Goal: Information Seeking & Learning: Learn about a topic

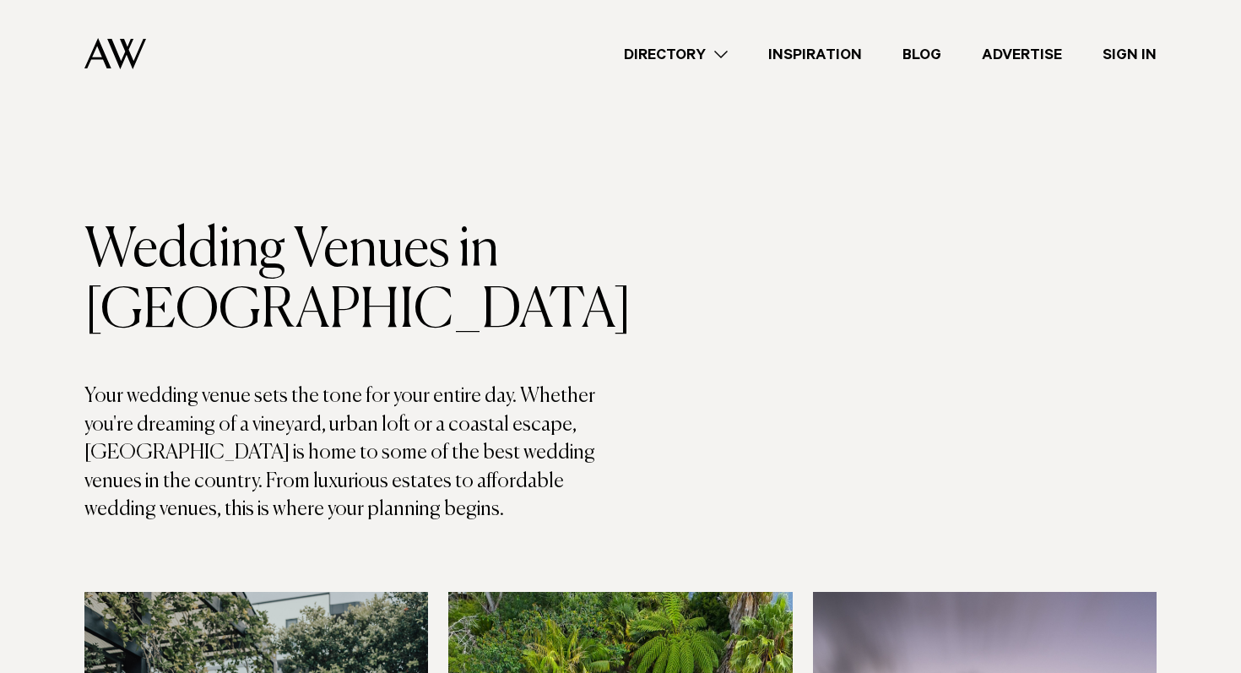
click at [676, 57] on link "Directory" at bounding box center [676, 54] width 144 height 23
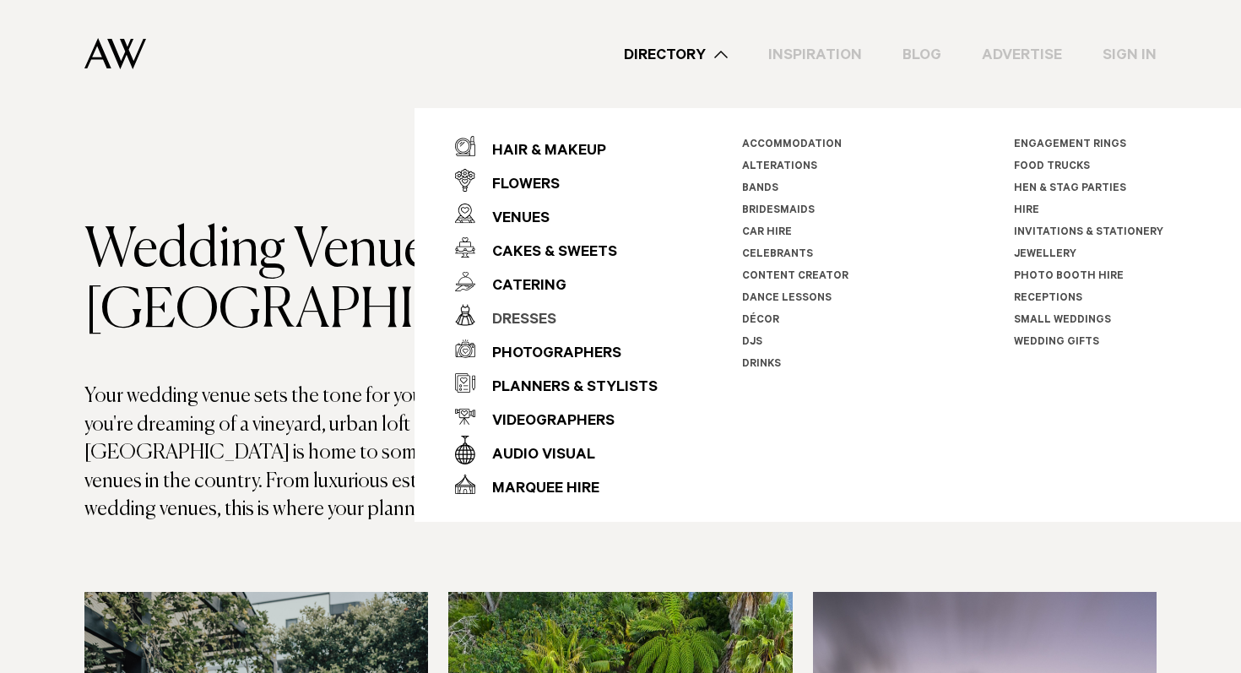
click at [510, 316] on div "Dresses" at bounding box center [515, 321] width 81 height 34
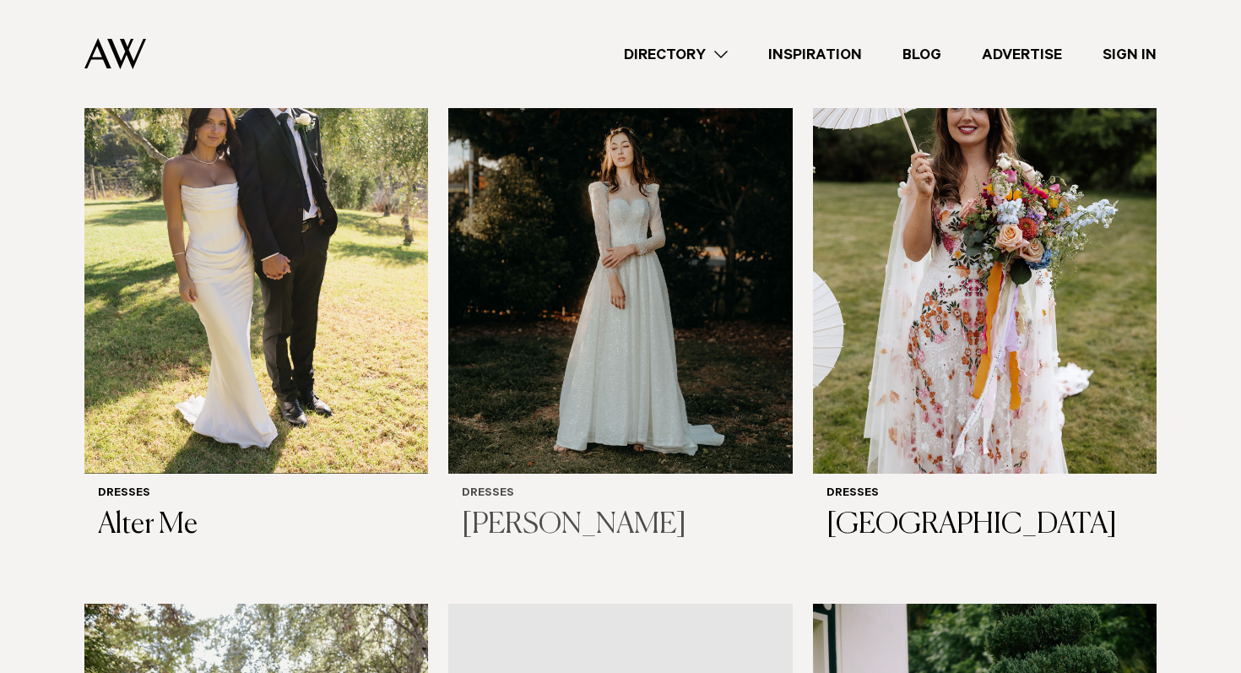
scroll to position [434, 0]
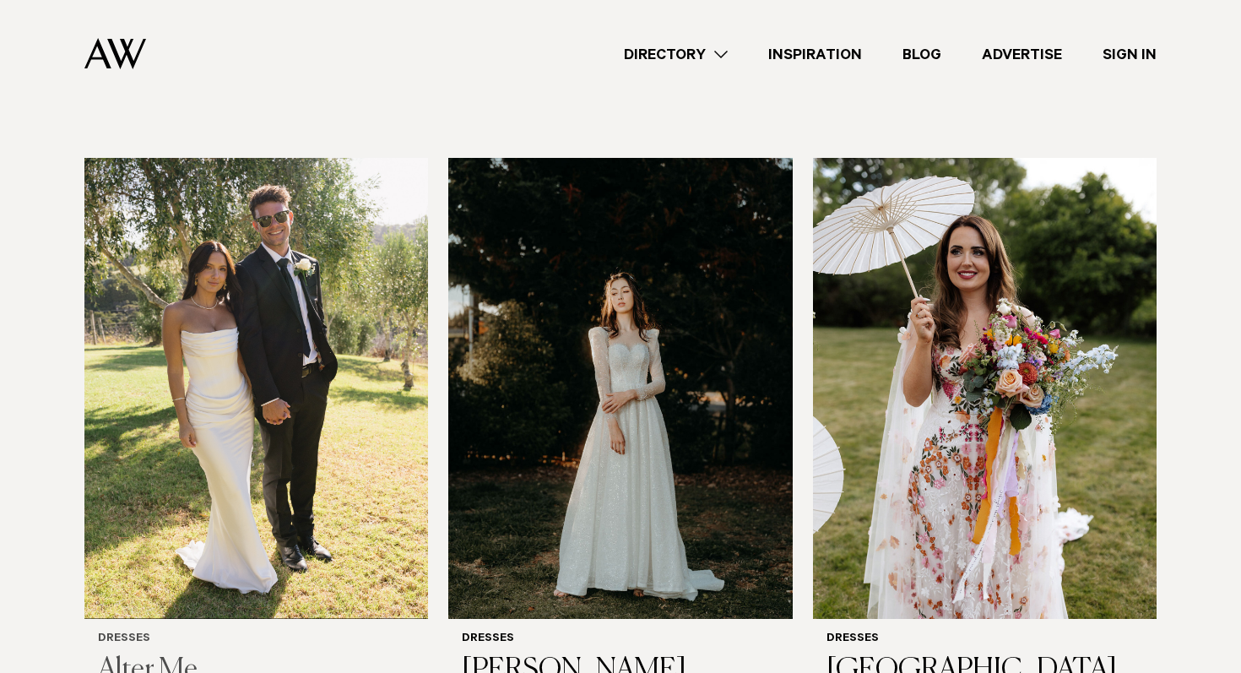
click at [263, 421] on img at bounding box center [256, 388] width 344 height 461
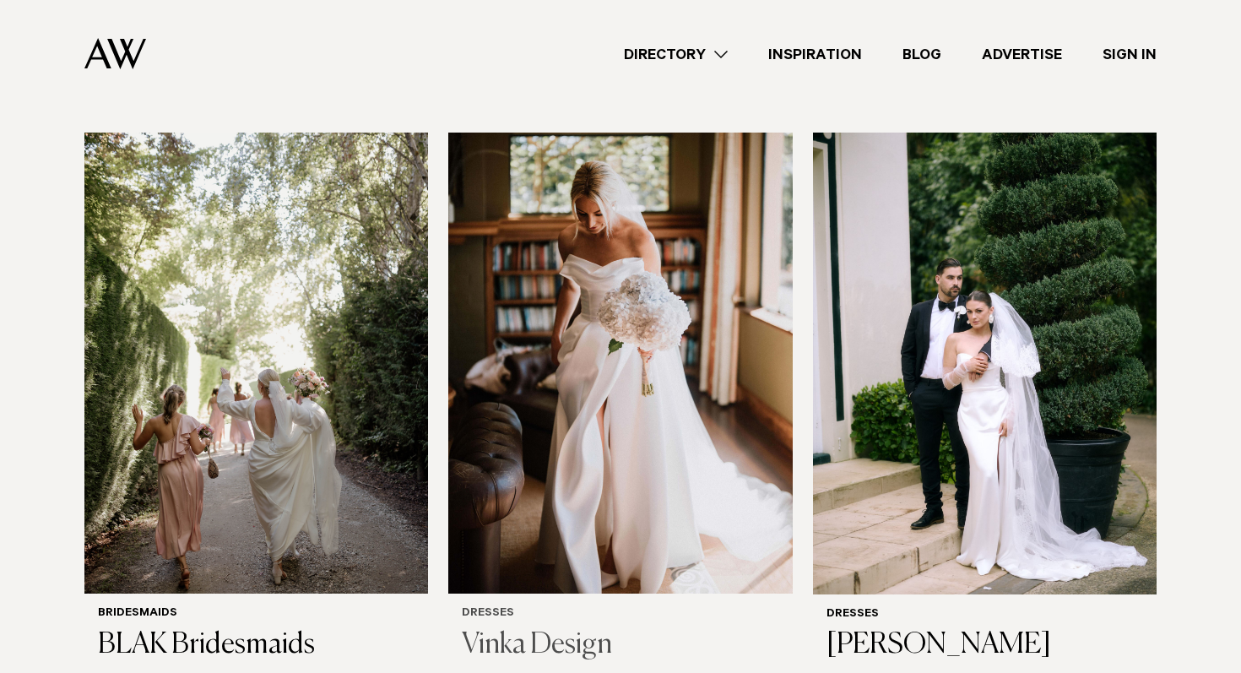
scroll to position [1018, 0]
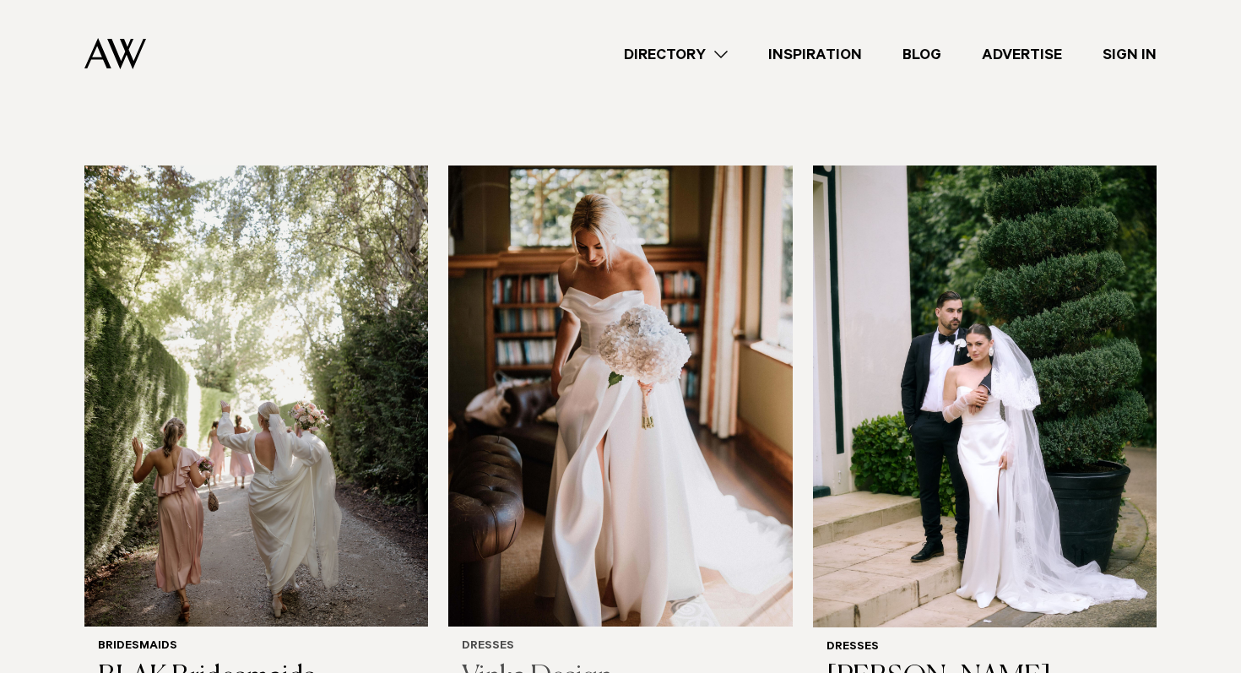
click at [550, 377] on img at bounding box center [620, 396] width 344 height 461
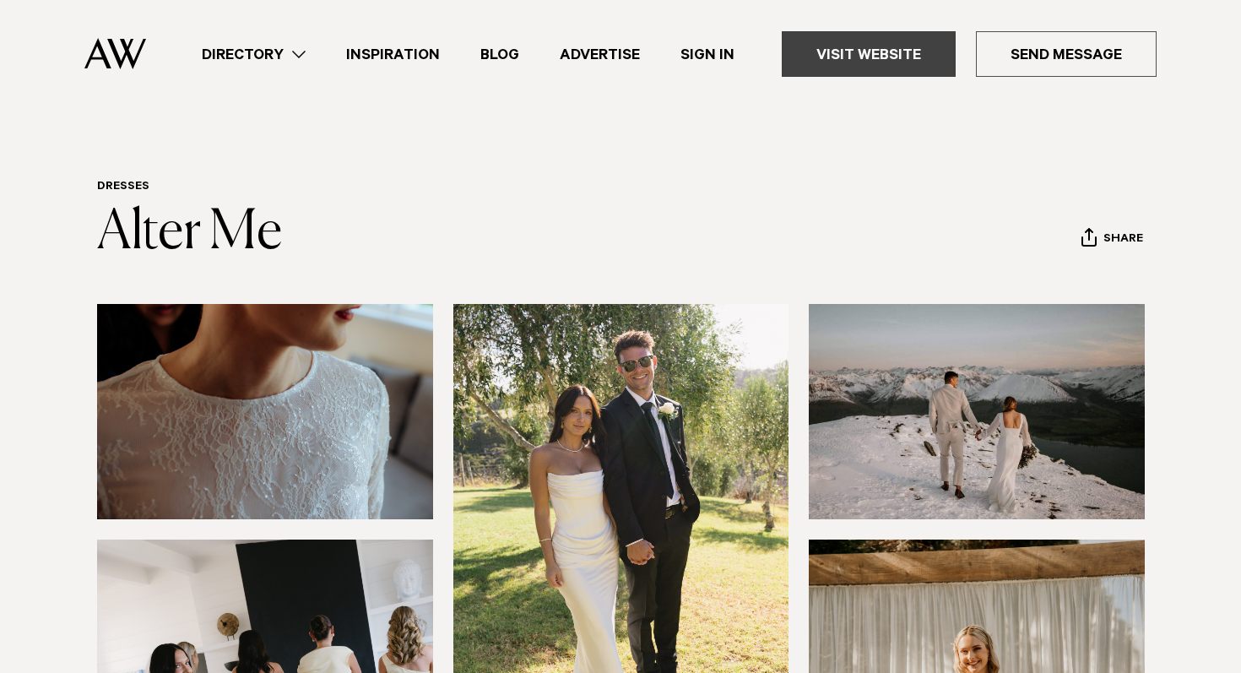
click at [904, 58] on link "Visit Website" at bounding box center [869, 54] width 174 height 46
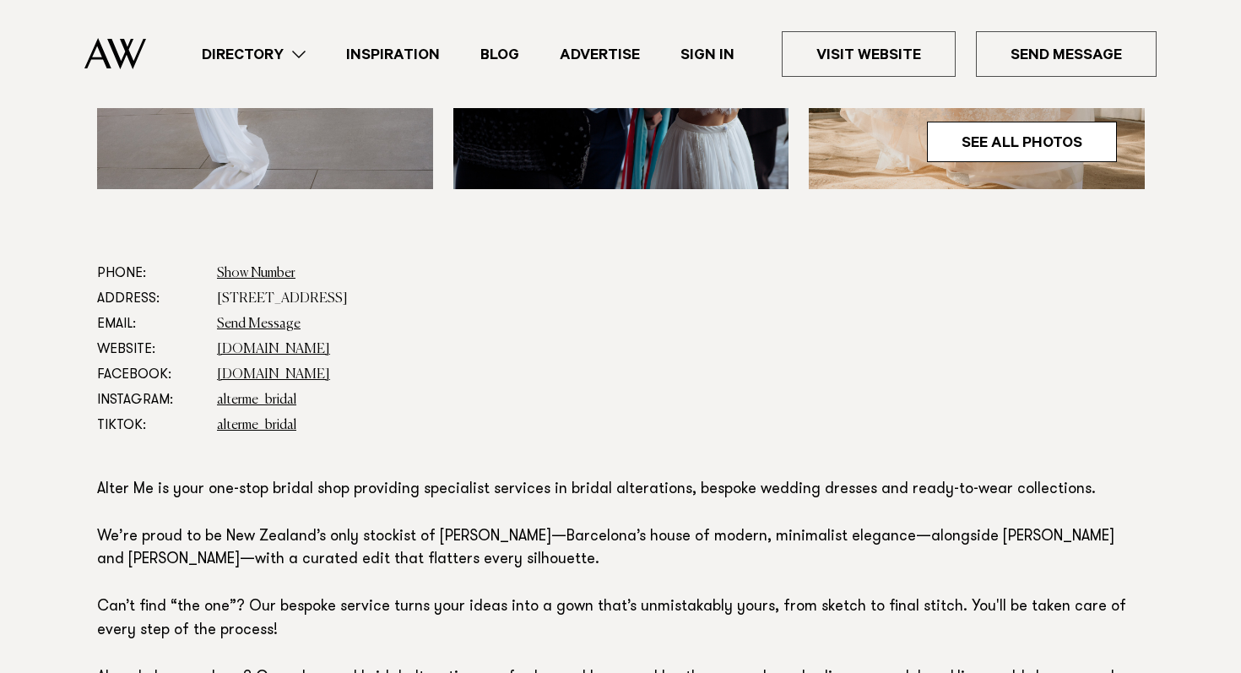
scroll to position [905, 0]
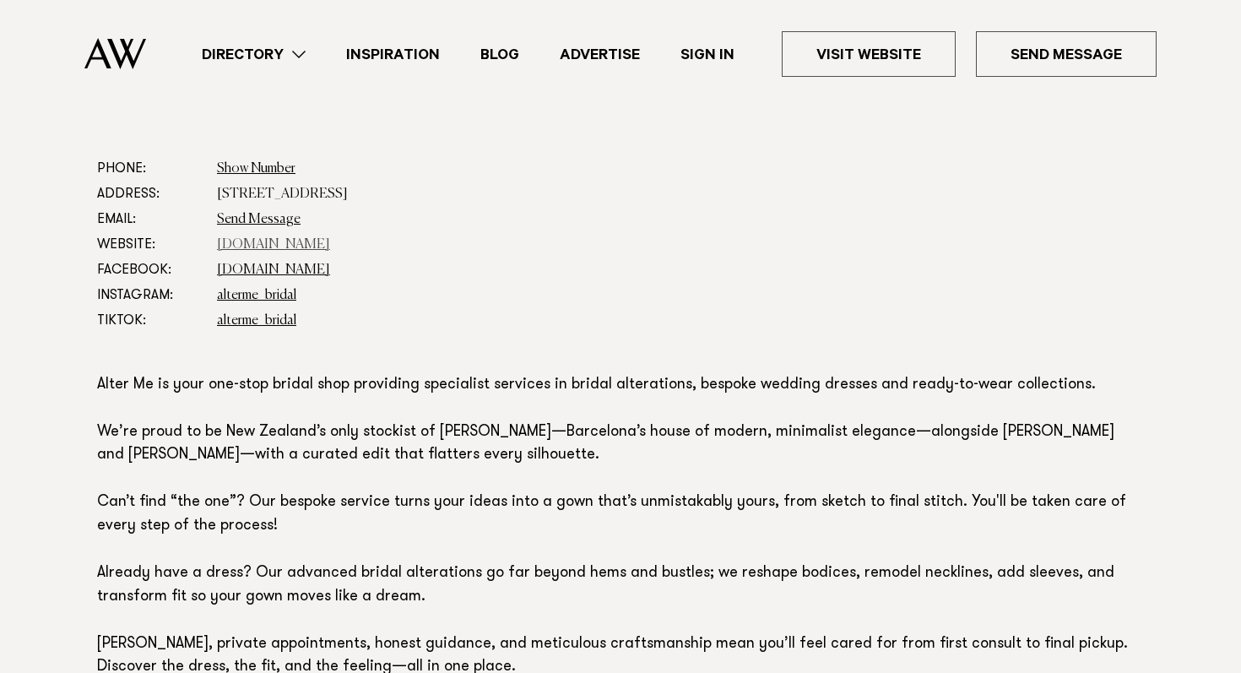
click at [267, 251] on link "[DOMAIN_NAME]" at bounding box center [273, 245] width 113 height 14
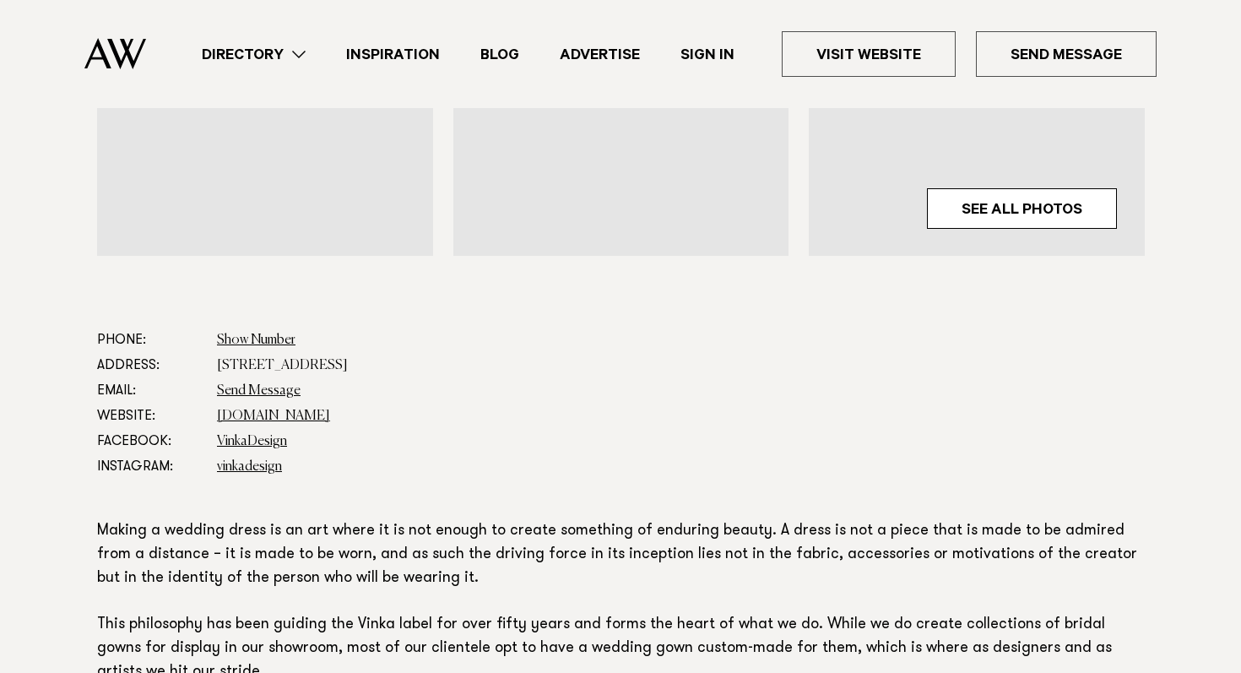
scroll to position [741, 0]
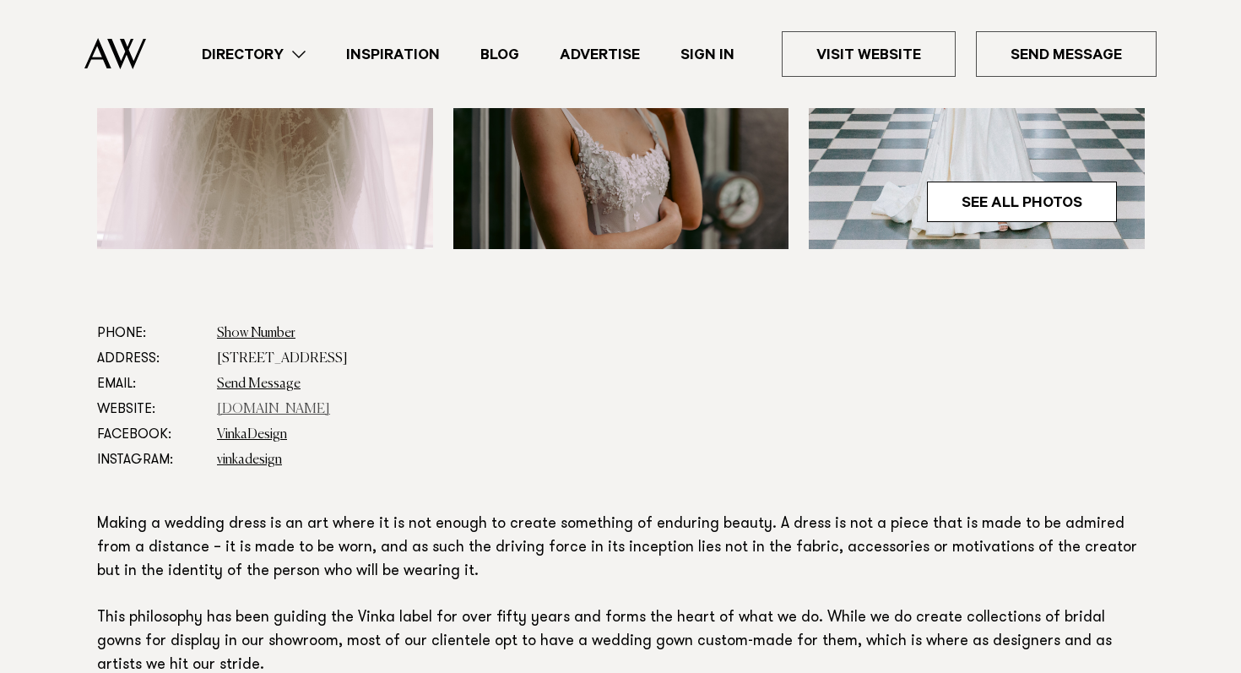
click at [291, 408] on link "vinkadesign.co.nz" at bounding box center [273, 410] width 113 height 14
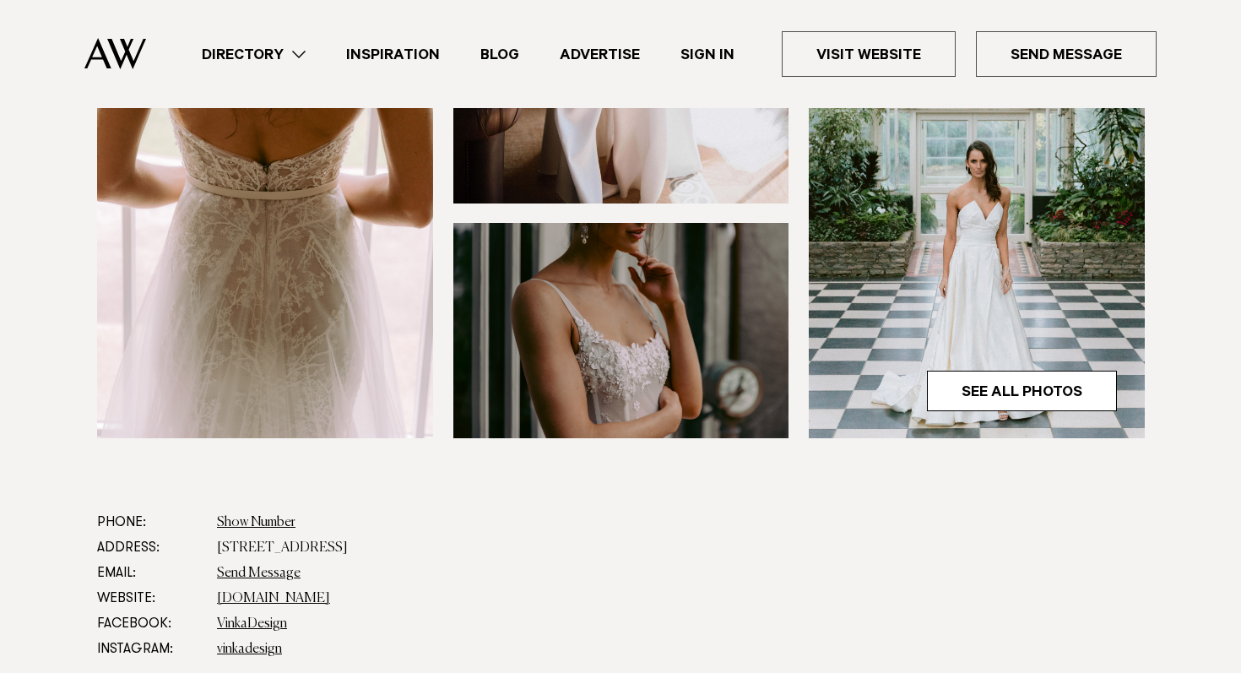
scroll to position [612, 0]
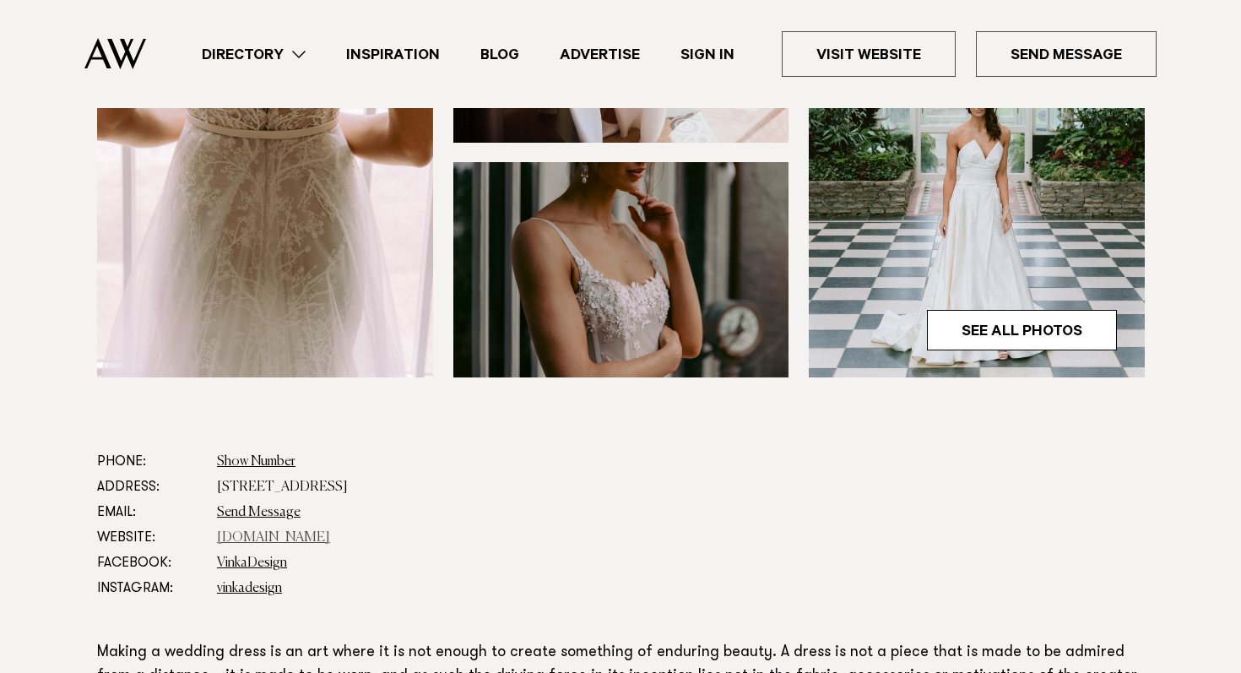
click at [271, 543] on link "vinkadesign.co.nz" at bounding box center [273, 538] width 113 height 14
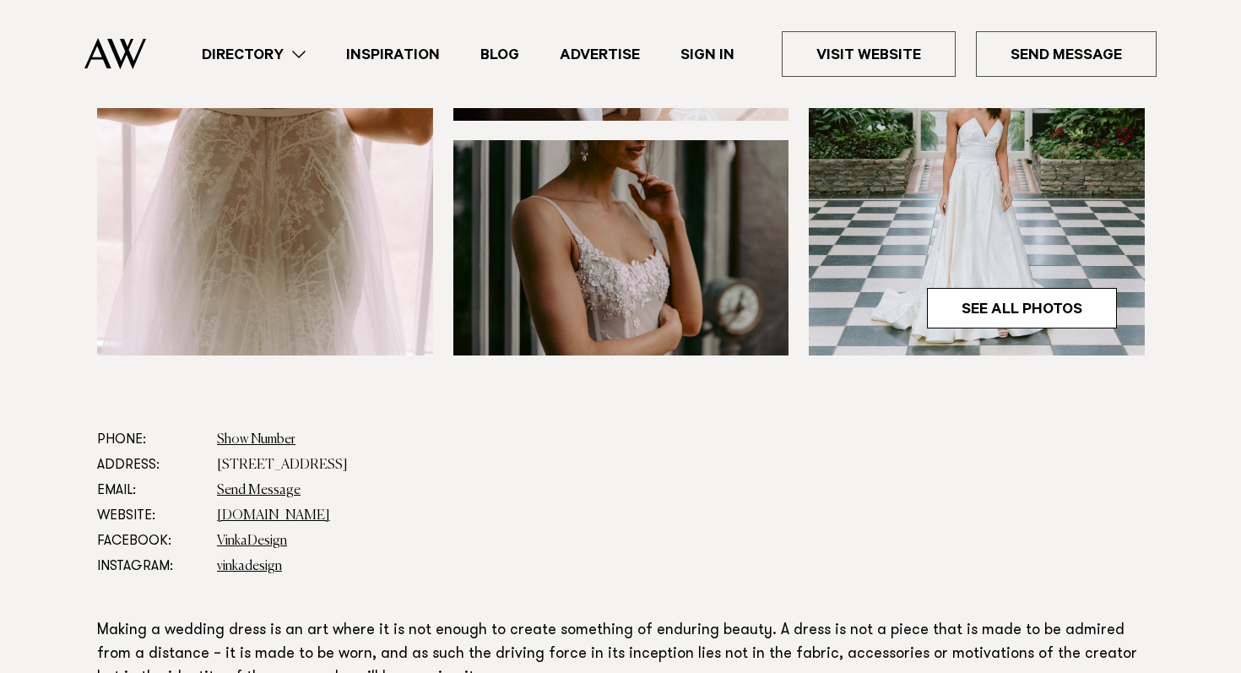
scroll to position [0, 0]
